Goal: Task Accomplishment & Management: Manage account settings

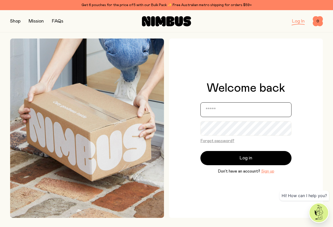
click at [226, 108] on input "email" at bounding box center [246, 109] width 91 height 15
type input "**********"
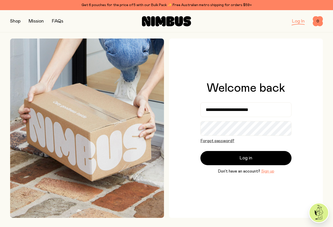
click at [218, 141] on button "Forgot password?" at bounding box center [218, 141] width 34 height 6
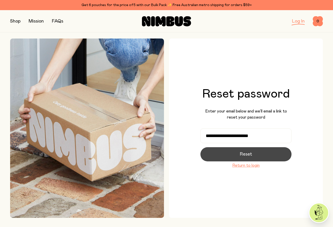
click at [252, 154] on span "Reset" at bounding box center [246, 154] width 12 height 7
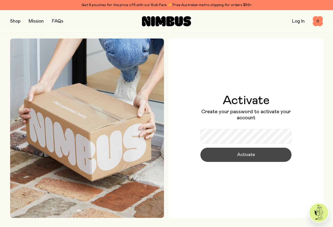
click at [246, 152] on span "Activate" at bounding box center [246, 154] width 18 height 7
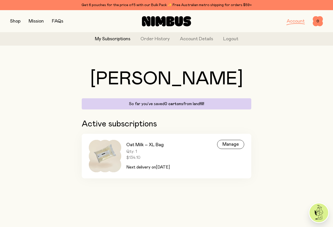
click at [269, 111] on div "[PERSON_NAME], [PERSON_NAME] So far you’ve saved 0 cartons from landfill! Activ…" at bounding box center [166, 124] width 313 height 149
click at [233, 145] on div "Manage" at bounding box center [230, 144] width 27 height 9
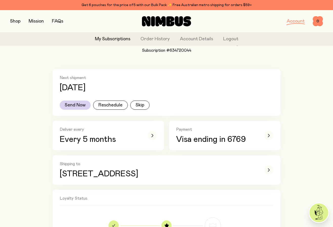
scroll to position [59, 0]
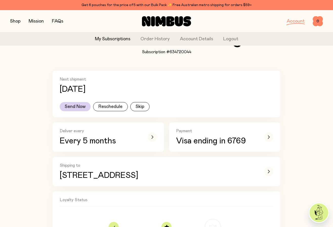
click at [18, 21] on button "button" at bounding box center [15, 21] width 10 height 7
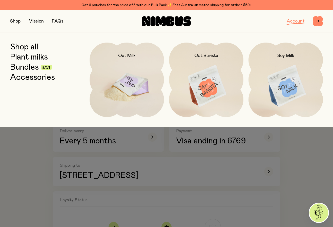
click at [145, 92] on img at bounding box center [127, 86] width 74 height 87
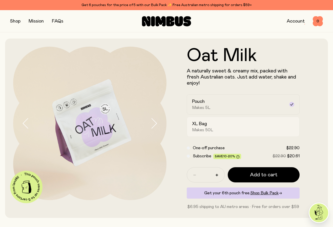
click at [238, 128] on div "XL Bag Makes 50L" at bounding box center [238, 127] width 93 height 12
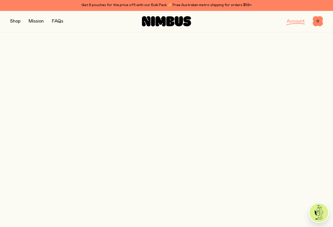
scroll to position [59, 0]
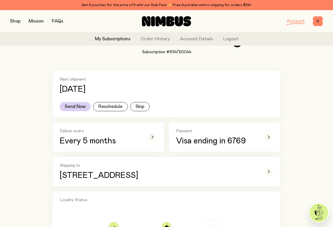
click at [18, 22] on button "button" at bounding box center [15, 21] width 10 height 7
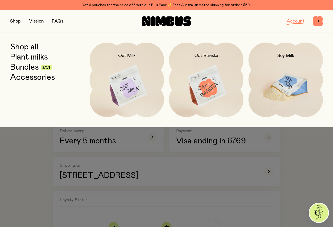
click at [301, 83] on img at bounding box center [286, 86] width 74 height 87
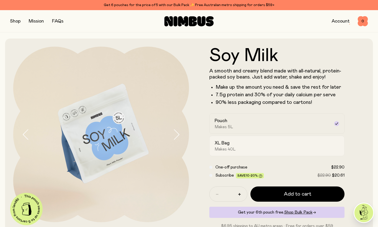
click at [258, 144] on div "XL Bag Makes 40L" at bounding box center [271, 146] width 115 height 12
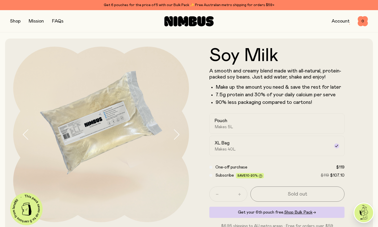
click at [12, 21] on button "button" at bounding box center [15, 21] width 10 height 7
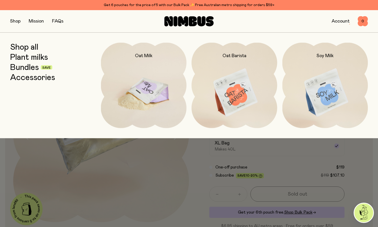
click at [123, 86] on img at bounding box center [144, 93] width 86 height 101
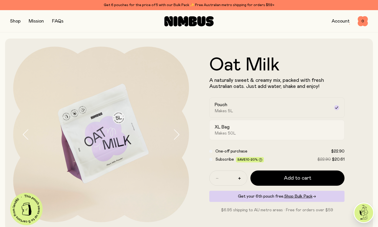
click at [235, 136] on label "XL Bag Makes 50L" at bounding box center [276, 130] width 135 height 20
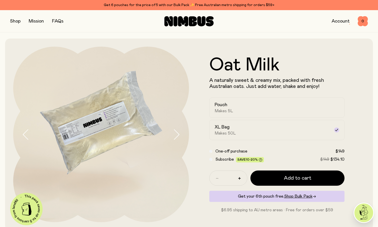
click at [83, 130] on img at bounding box center [101, 135] width 176 height 176
click at [178, 133] on icon "button" at bounding box center [176, 134] width 5 height 10
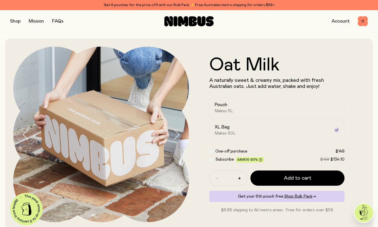
click at [178, 133] on icon "button" at bounding box center [176, 134] width 5 height 10
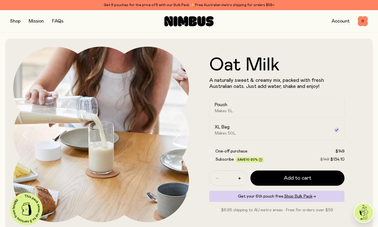
click at [178, 133] on icon "button" at bounding box center [176, 134] width 5 height 10
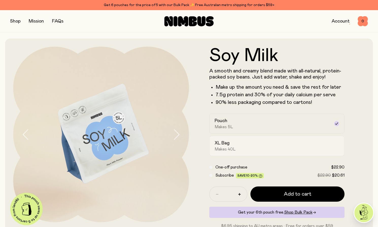
click at [231, 142] on div "XL Bag Makes 40L" at bounding box center [271, 146] width 115 height 12
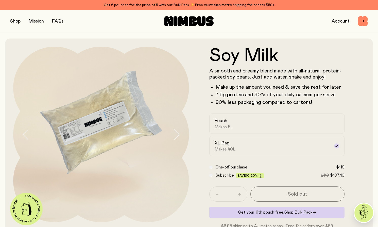
click at [94, 130] on img at bounding box center [101, 135] width 176 height 176
click at [254, 127] on div "Pouch Makes 5L" at bounding box center [271, 124] width 115 height 12
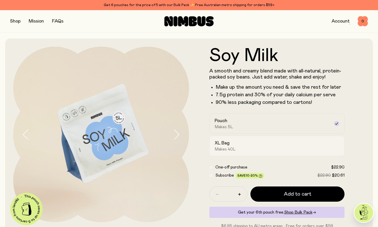
click at [258, 148] on div "XL Bag Makes 40L" at bounding box center [271, 146] width 115 height 12
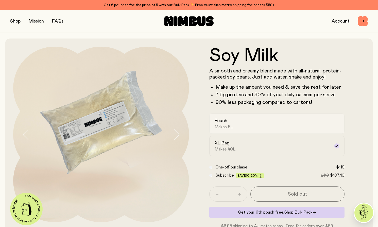
click at [261, 126] on div "Pouch Makes 5L" at bounding box center [271, 124] width 115 height 12
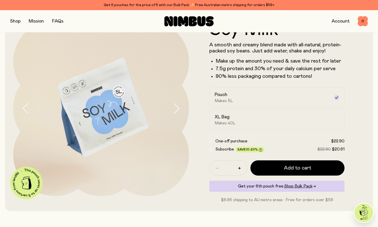
scroll to position [28, 0]
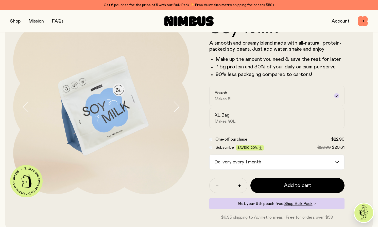
click at [275, 160] on input "Search for option" at bounding box center [298, 162] width 71 height 15
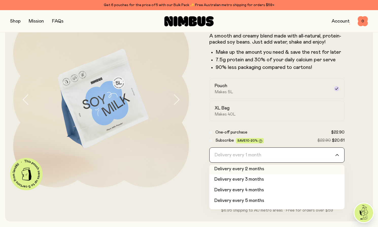
scroll to position [21, 0]
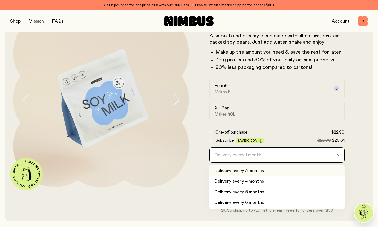
click at [333, 145] on form "Soy Milk A smooth and creamy blend made with all-natural, protein-packed soy be…" at bounding box center [277, 113] width 176 height 202
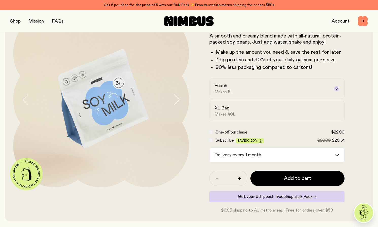
click at [333, 20] on link "Account" at bounding box center [340, 21] width 18 height 5
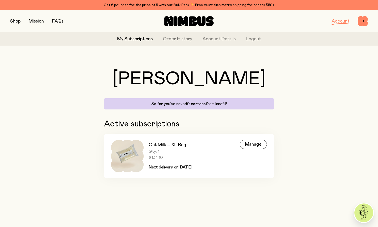
click at [183, 155] on span "$134.10" at bounding box center [170, 157] width 44 height 5
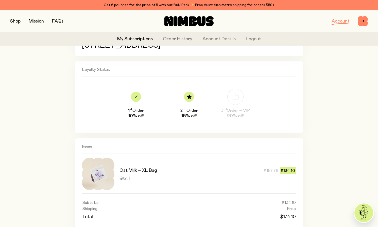
scroll to position [187, 0]
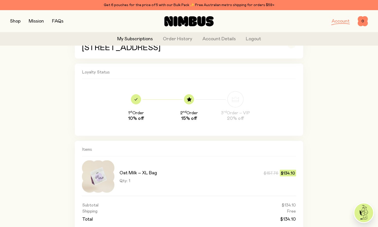
click at [18, 21] on button "button" at bounding box center [15, 21] width 10 height 7
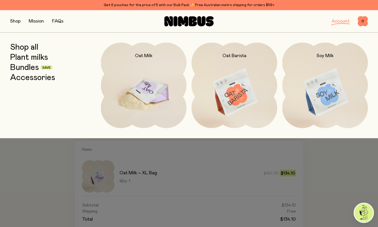
click at [162, 84] on img at bounding box center [144, 93] width 86 height 101
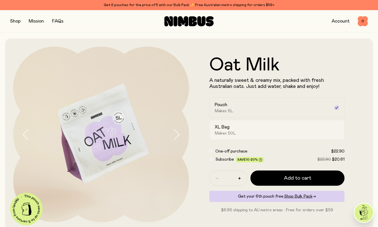
click at [275, 130] on div "XL Bag Makes 50L" at bounding box center [271, 130] width 115 height 12
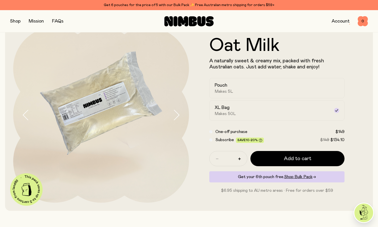
scroll to position [20, 0]
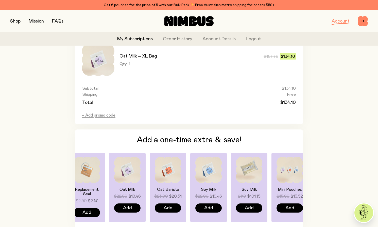
scroll to position [305, 0]
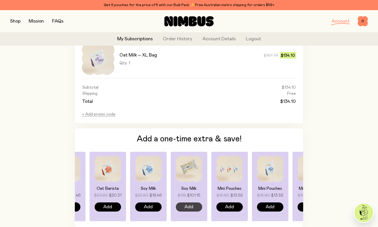
click at [190, 209] on span "Add" at bounding box center [188, 206] width 9 height 7
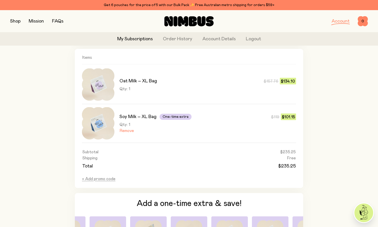
scroll to position [287, 0]
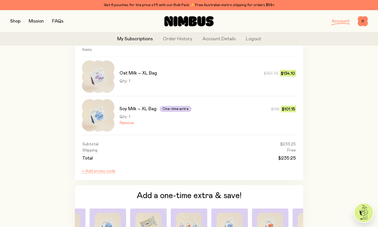
click at [88, 170] on button "+ Add promo code" at bounding box center [98, 171] width 33 height 5
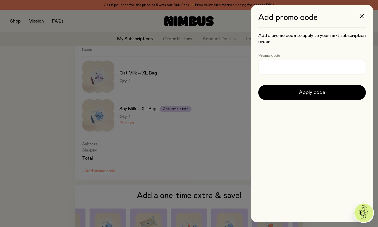
scroll to position [0, 0]
click at [333, 16] on icon "button" at bounding box center [361, 16] width 4 height 4
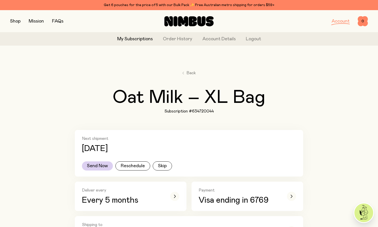
scroll to position [287, 0]
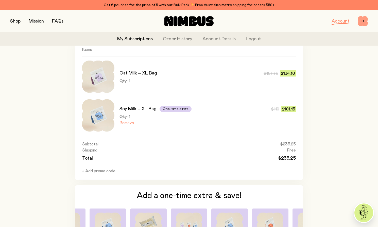
click at [333, 22] on span "0" at bounding box center [362, 21] width 10 height 10
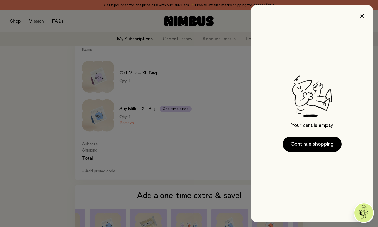
scroll to position [0, 0]
click at [333, 17] on icon "button" at bounding box center [361, 16] width 4 height 4
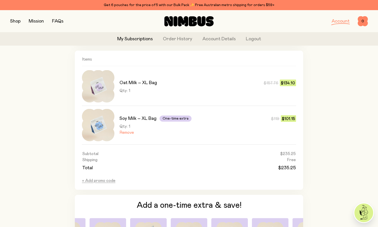
scroll to position [277, 0]
click at [15, 23] on button "button" at bounding box center [15, 21] width 10 height 7
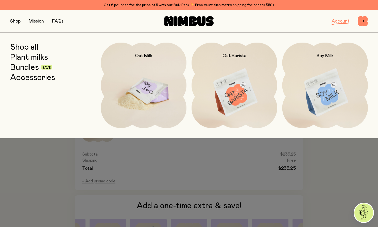
click at [155, 97] on img at bounding box center [144, 93] width 86 height 101
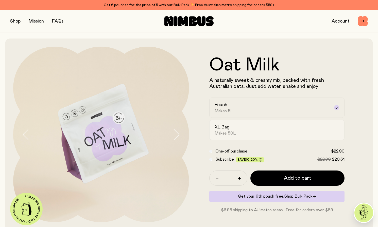
click at [250, 127] on div "XL Bag Makes 50L" at bounding box center [271, 130] width 115 height 12
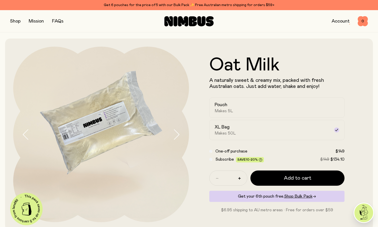
click at [333, 20] on link "Account" at bounding box center [340, 21] width 18 height 5
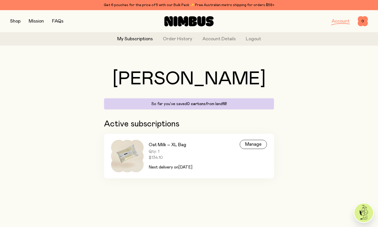
click at [213, 150] on link "Oat Milk – XL Bag Qty: 1 $134.10 Next delivery [DATE][DATE] Manage" at bounding box center [189, 156] width 170 height 45
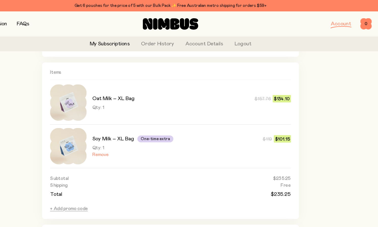
scroll to position [270, 0]
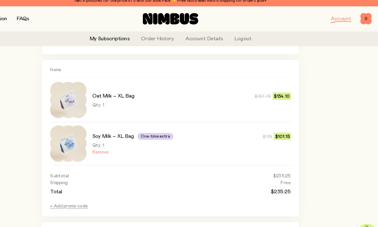
click at [333, 115] on div "Back Oat Milk – XL Bag Subscription #634720044 Next shipment [DATE] Send Now Re…" at bounding box center [188, 63] width 357 height 566
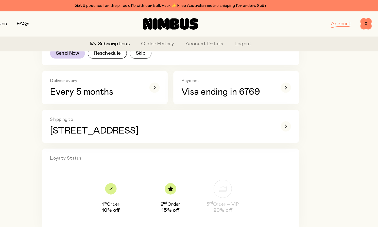
scroll to position [111, 0]
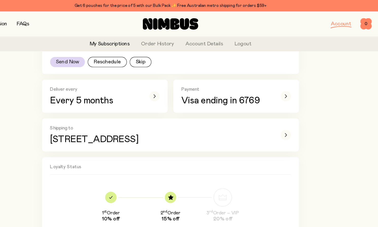
click at [95, 55] on button "Send Now" at bounding box center [97, 55] width 31 height 9
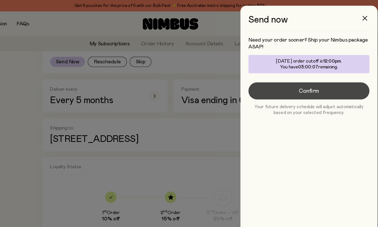
click at [333, 81] on button "Confirm" at bounding box center [311, 80] width 107 height 15
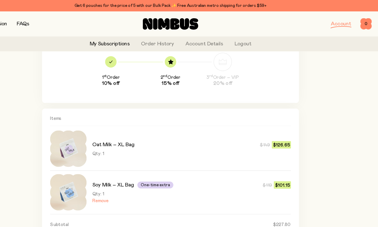
scroll to position [230, 0]
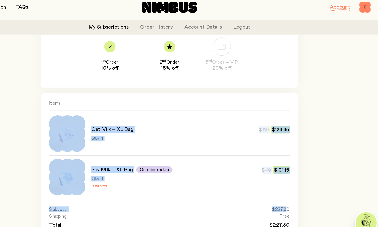
drag, startPoint x: 294, startPoint y: 201, endPoint x: 306, endPoint y: 181, distance: 23.6
click at [306, 181] on div "Back Oat Milk – XL Bag Subscription #634720044 Next shipment [DATE] [DATE]! Sen…" at bounding box center [188, 103] width 357 height 566
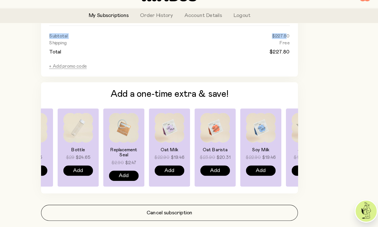
scroll to position [388, 0]
